Goal: Task Accomplishment & Management: Manage account settings

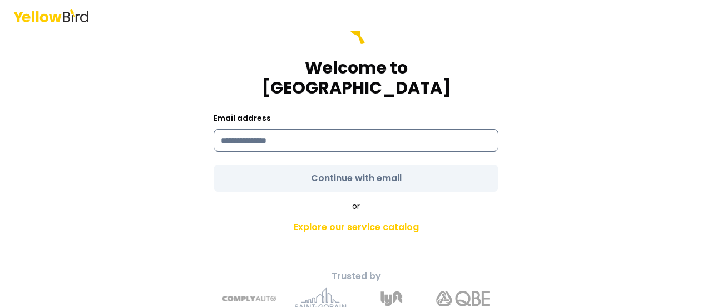
click at [290, 129] on input at bounding box center [356, 140] width 285 height 22
type input "**********"
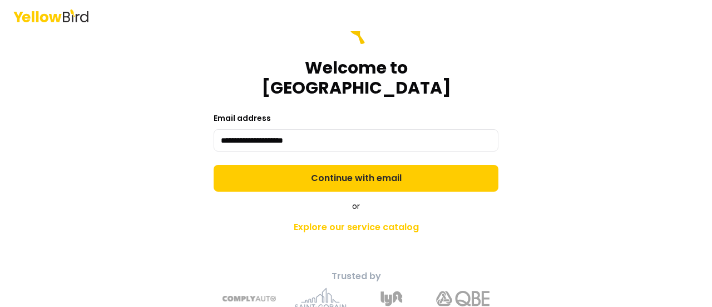
click at [377, 158] on form "**********" at bounding box center [356, 105] width 285 height 174
click at [377, 165] on button "Continue with email" at bounding box center [356, 178] width 285 height 27
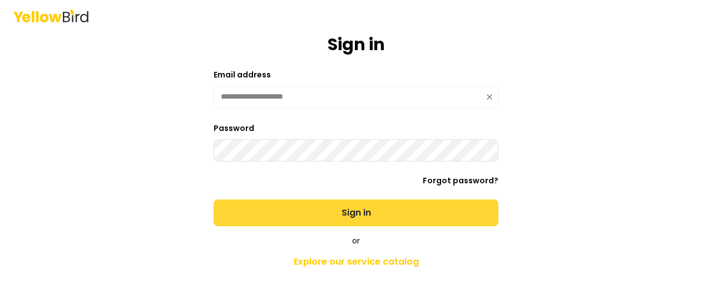
click at [348, 217] on button "Sign in" at bounding box center [356, 212] width 285 height 27
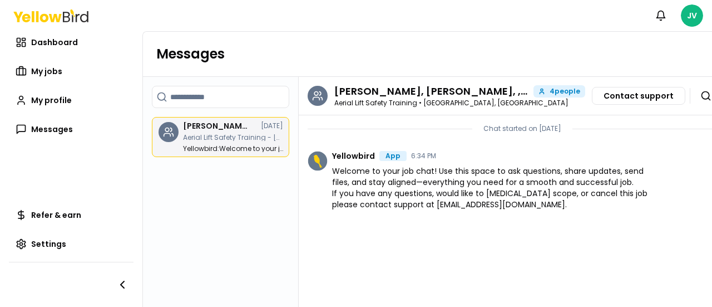
click at [209, 127] on h3 "[PERSON_NAME], [PERSON_NAME], , [PERSON_NAME]" at bounding box center [216, 126] width 67 height 8
click at [228, 129] on h3 "[PERSON_NAME], [PERSON_NAME], , [PERSON_NAME]" at bounding box center [216, 126] width 67 height 8
click at [488, 127] on p "Chat started on [DATE]" at bounding box center [523, 128] width 78 height 9
click at [238, 134] on p "Aerial Lift Safety Training - [STREET_ADDRESS]" at bounding box center [233, 137] width 100 height 7
click at [267, 126] on time "[DATE]" at bounding box center [272, 125] width 22 height 7
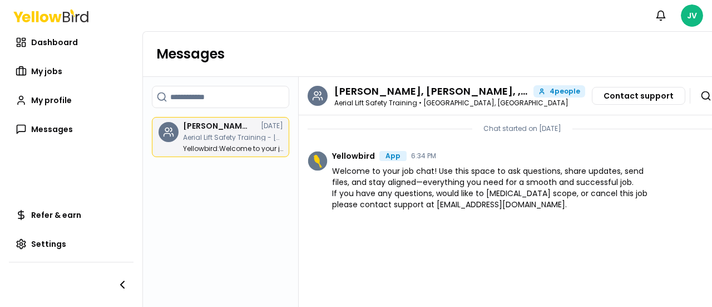
click at [267, 126] on time "[DATE]" at bounding box center [272, 125] width 22 height 7
click at [65, 126] on span "Messages" at bounding box center [52, 129] width 42 height 11
click at [51, 101] on span "My profile" at bounding box center [51, 100] width 41 height 11
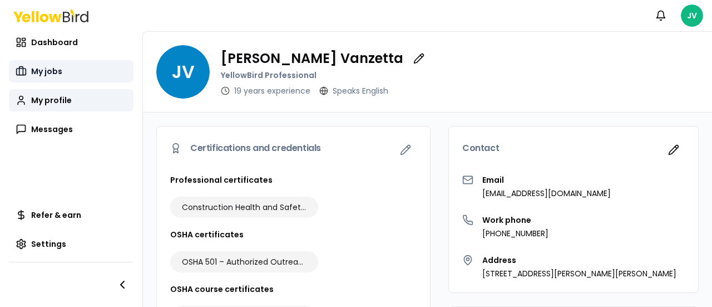
click at [51, 70] on span "My jobs" at bounding box center [46, 71] width 31 height 11
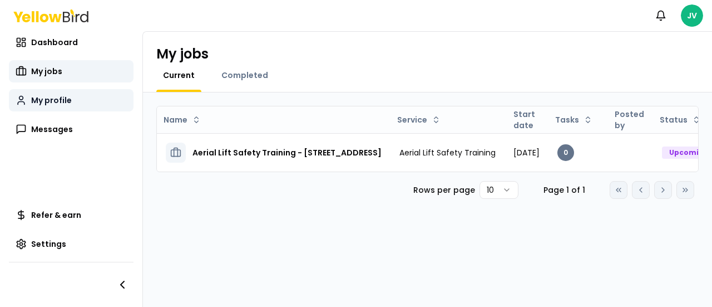
click at [66, 95] on span "My profile" at bounding box center [51, 100] width 41 height 11
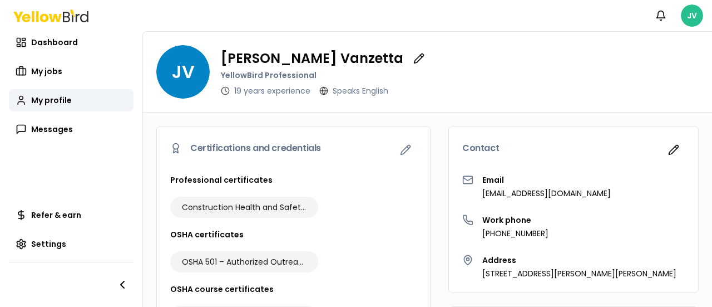
click at [694, 17] on html "Notifications JV Dashboard My jobs My profile Messages Refer & earn Settings JV…" at bounding box center [356, 153] width 712 height 307
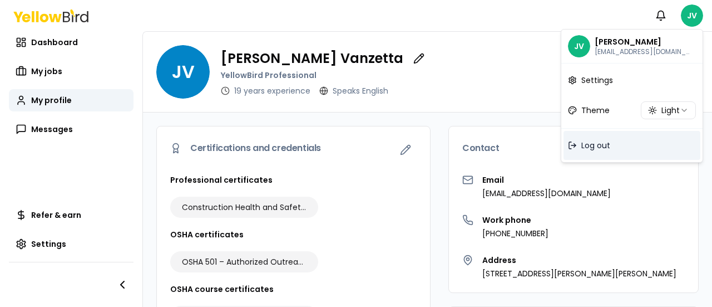
click at [602, 143] on span "Log out" at bounding box center [596, 145] width 29 height 11
